Goal: Use online tool/utility: Use online tool/utility

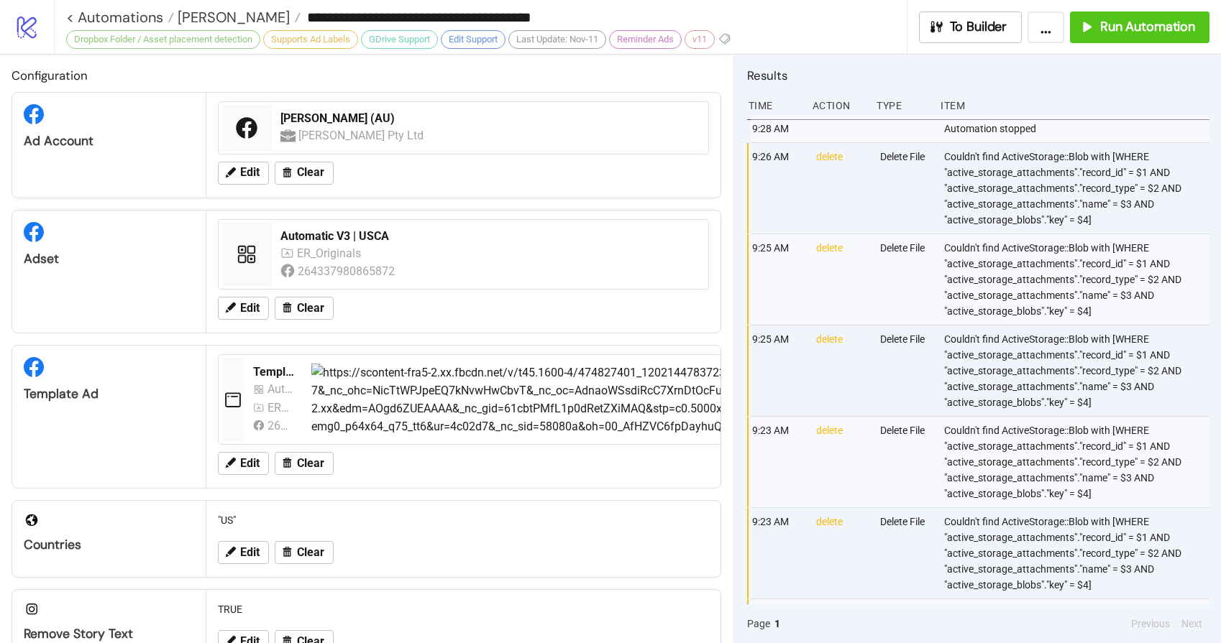
click at [203, 17] on span "[PERSON_NAME]" at bounding box center [232, 17] width 116 height 19
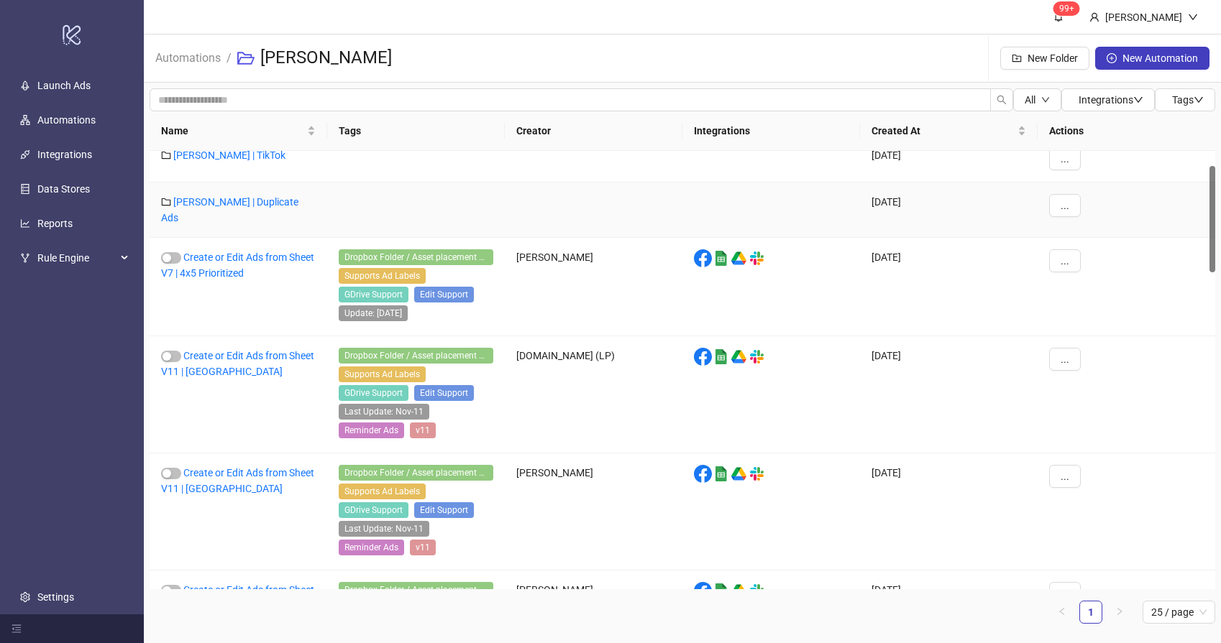
scroll to position [190, 0]
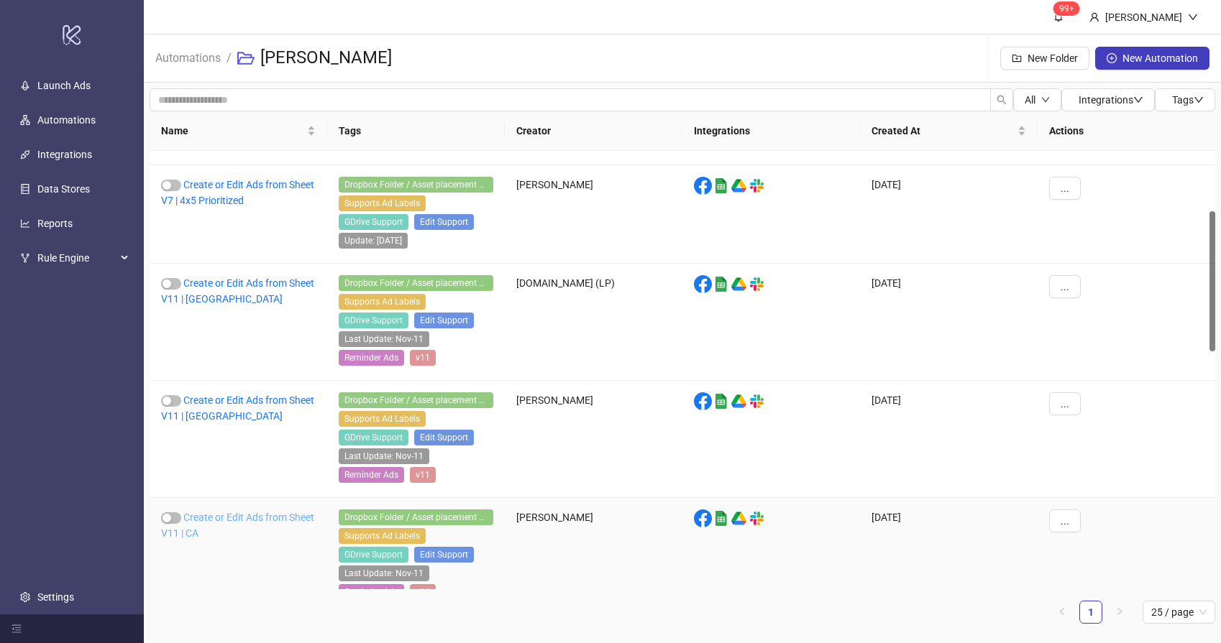
click at [229, 512] on link "Create or Edit Ads from Sheet V11 | CA" at bounding box center [237, 525] width 153 height 27
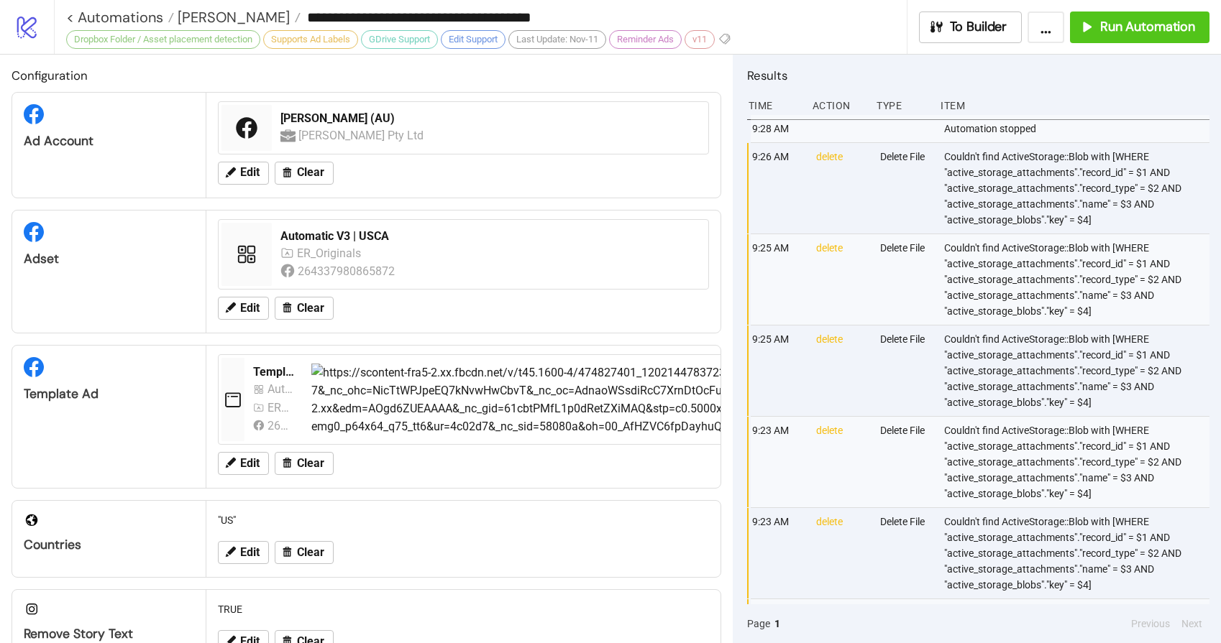
type input "**********"
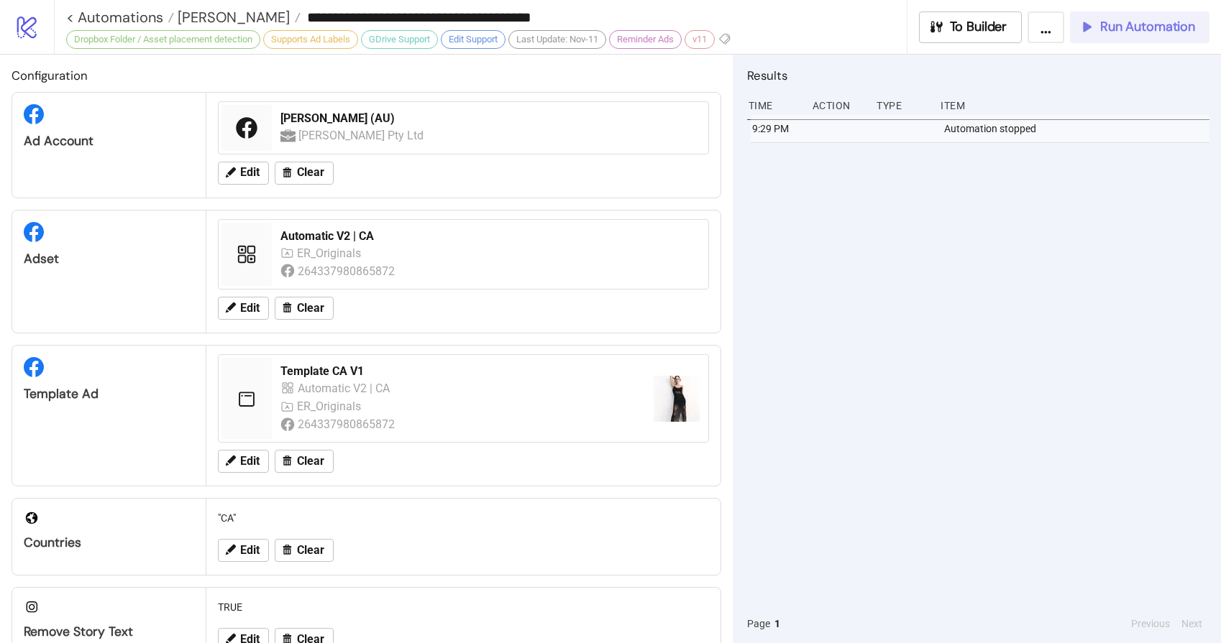
click at [1101, 22] on span "Run Automation" at bounding box center [1147, 27] width 95 height 17
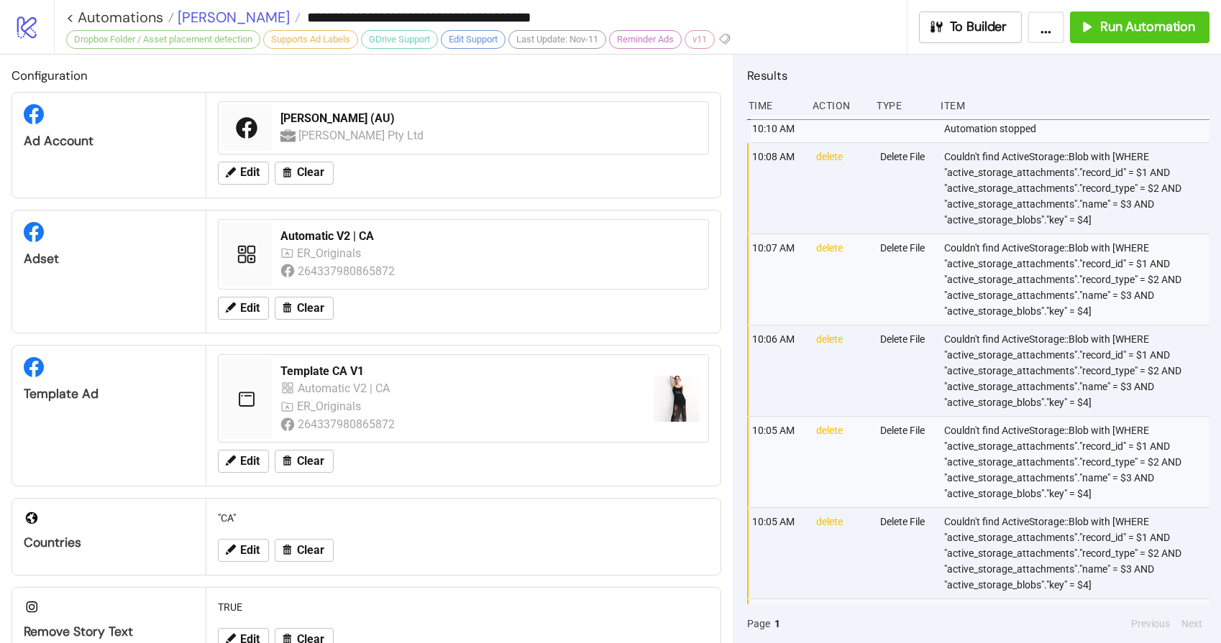
click at [205, 22] on span "[PERSON_NAME]" at bounding box center [232, 17] width 116 height 19
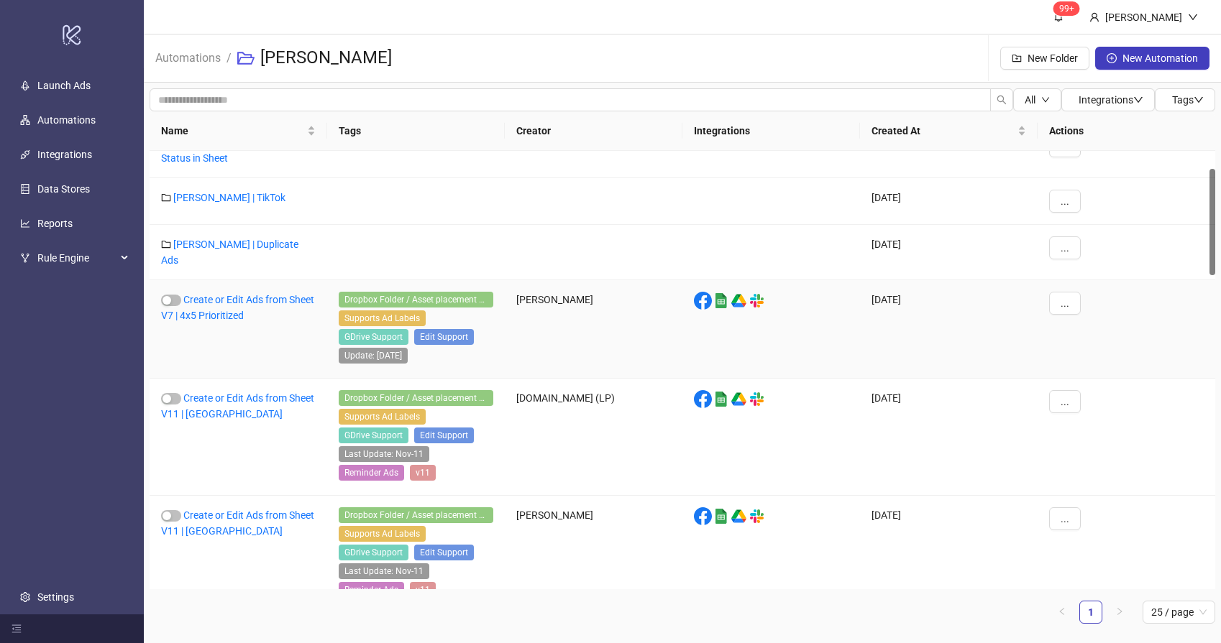
scroll to position [206, 0]
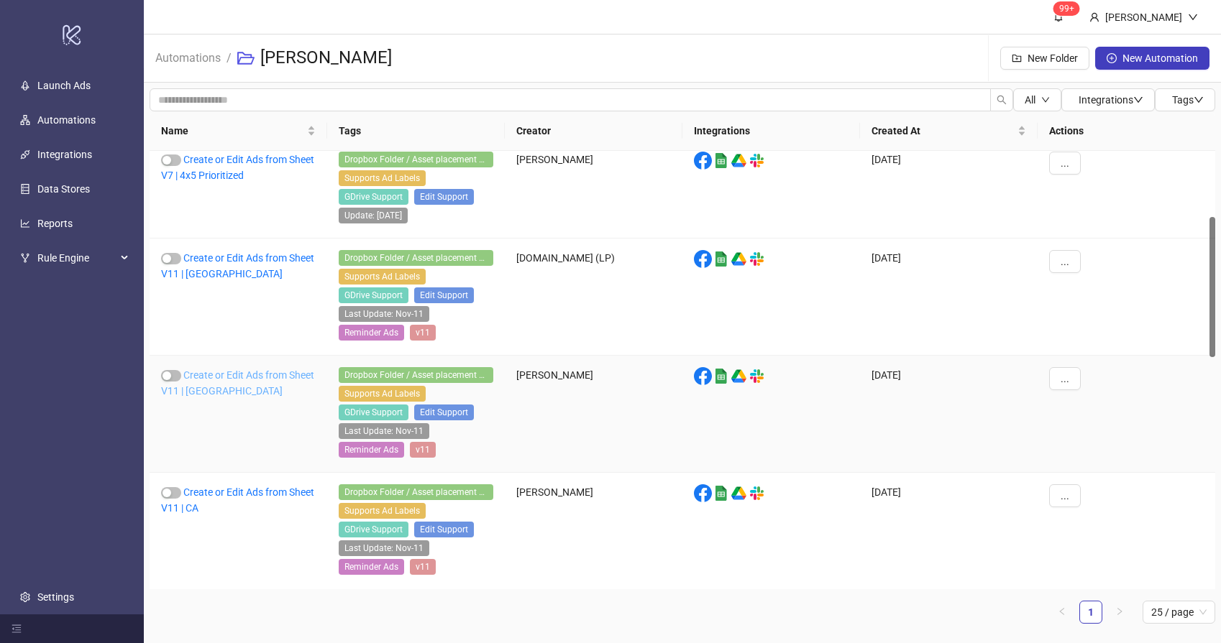
click at [215, 380] on link "Create or Edit Ads from Sheet V11 | [GEOGRAPHIC_DATA]" at bounding box center [237, 383] width 153 height 27
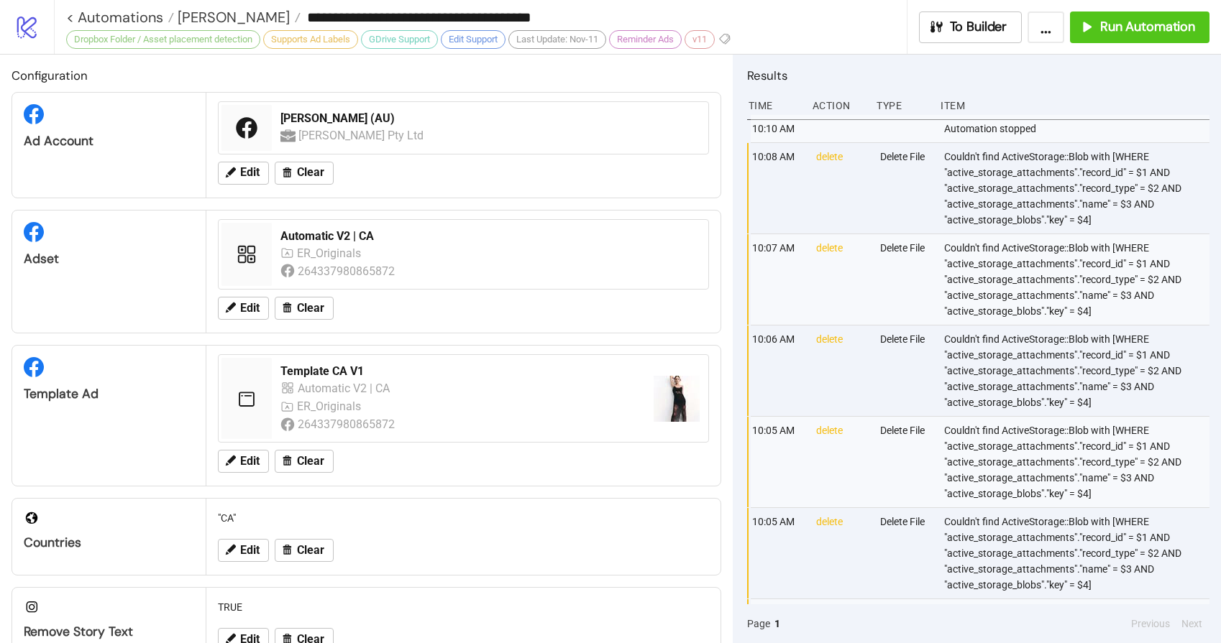
type input "**********"
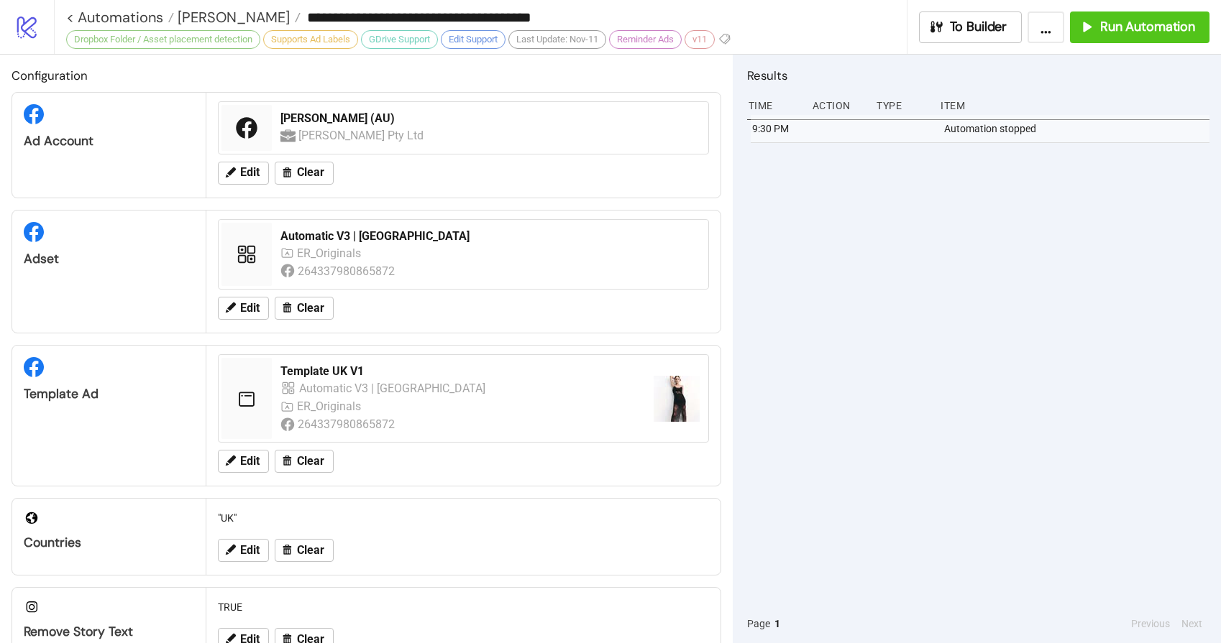
click at [997, 235] on div "9:30 PM Automation stopped" at bounding box center [978, 360] width 462 height 490
click at [1147, 21] on span "Run Automation" at bounding box center [1147, 27] width 95 height 17
